Goal: Find specific page/section: Find specific page/section

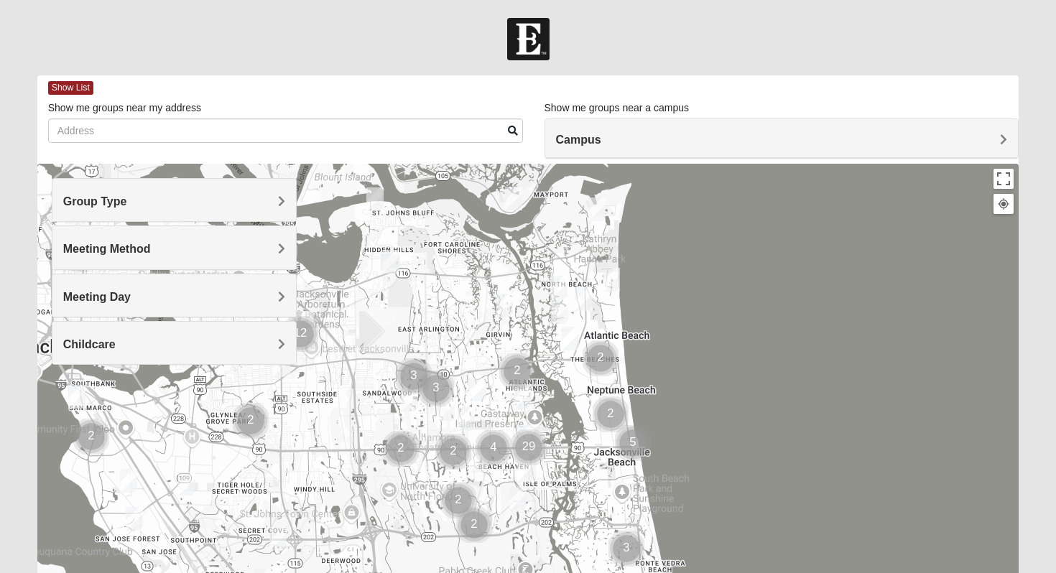
click at [198, 208] on div "Group Type" at bounding box center [174, 200] width 244 height 42
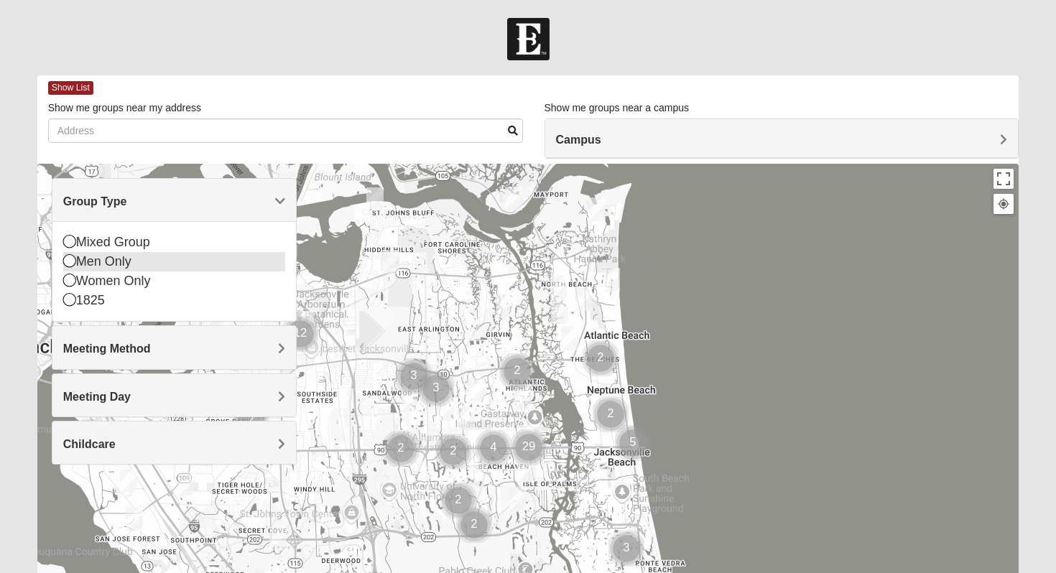
click at [171, 264] on div "Men Only" at bounding box center [174, 261] width 223 height 19
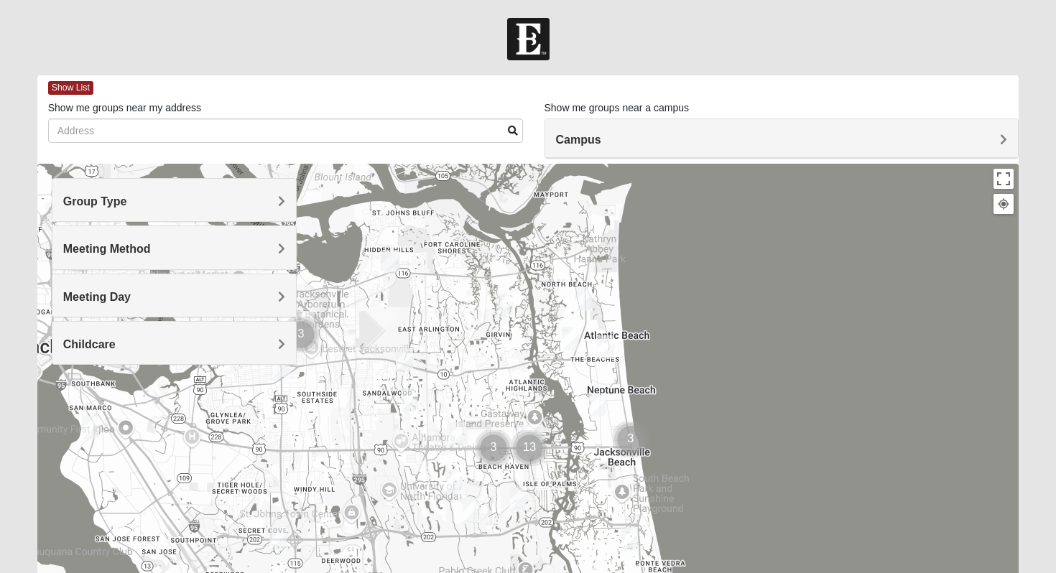
click at [185, 255] on h4 "Meeting Method" at bounding box center [174, 249] width 223 height 14
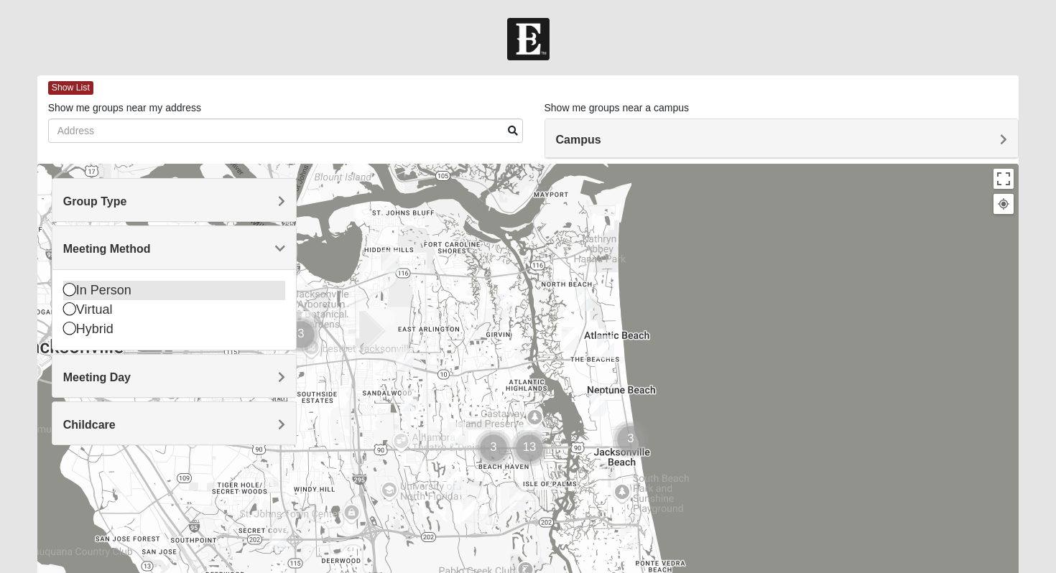
click at [171, 288] on div "In Person" at bounding box center [174, 290] width 223 height 19
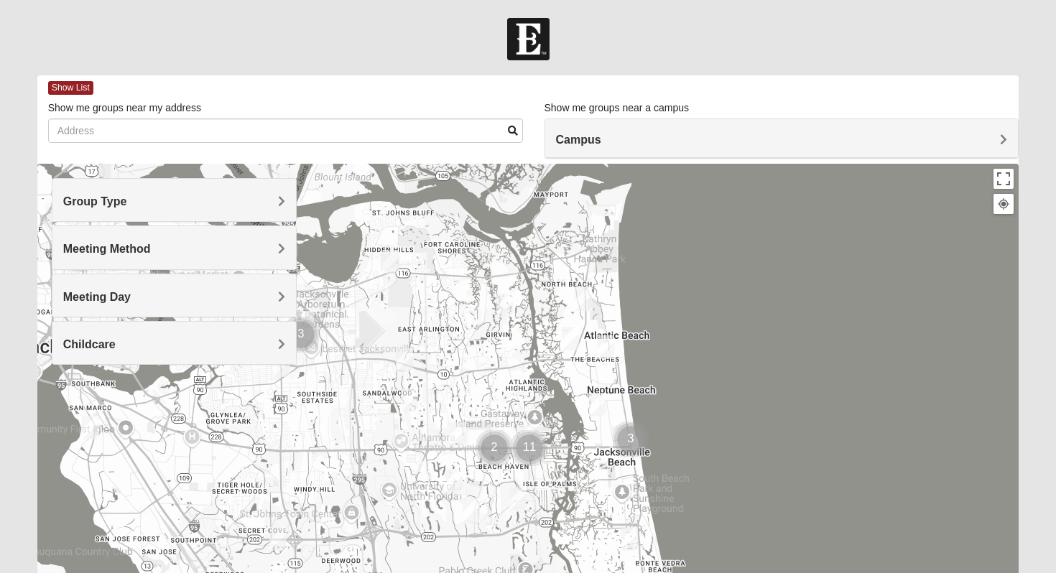
click at [170, 296] on h4 "Meeting Day" at bounding box center [174, 297] width 223 height 14
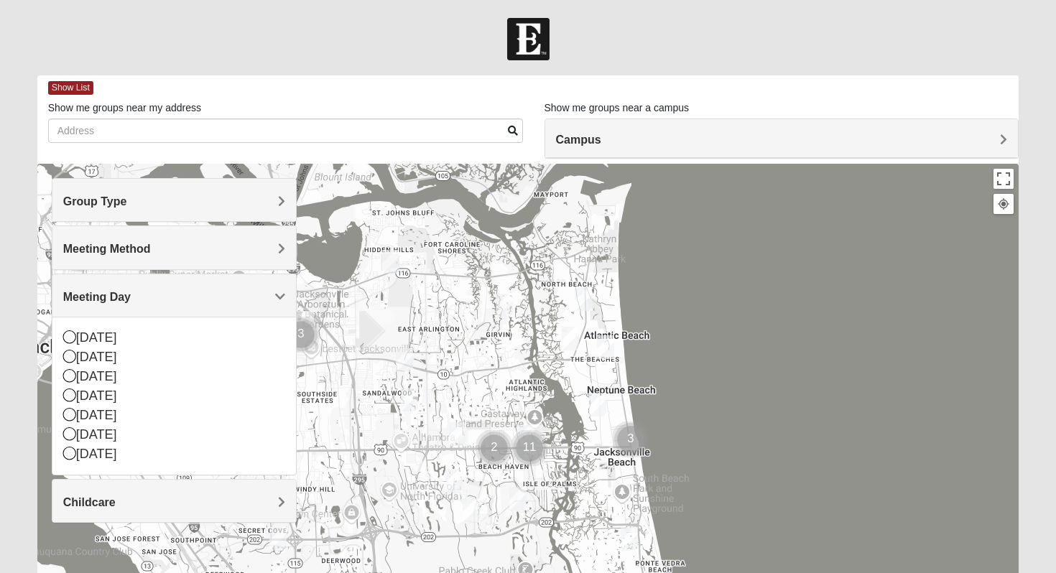
click at [170, 296] on h4 "Meeting Day" at bounding box center [174, 297] width 223 height 14
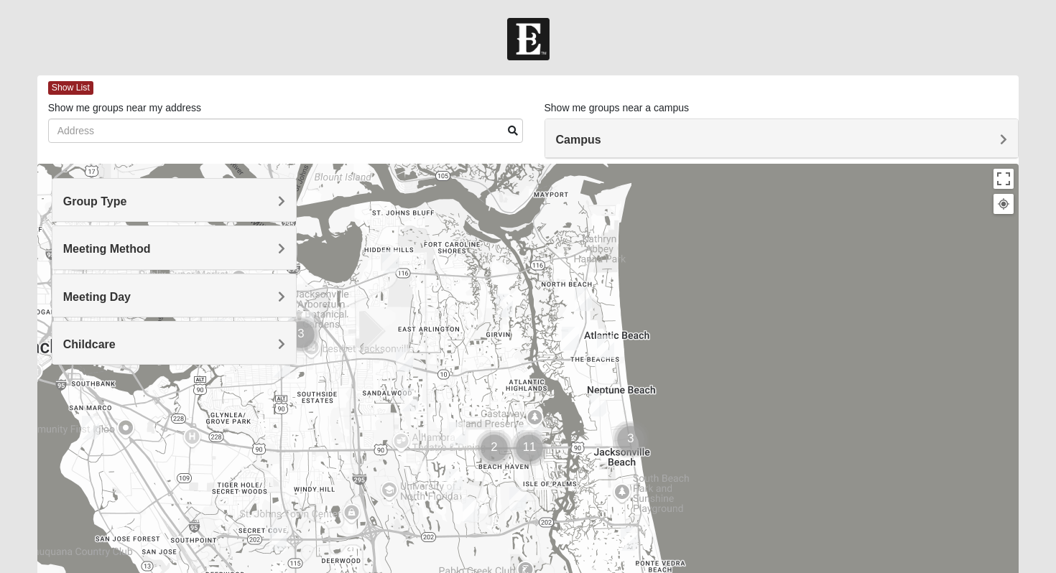
click at [601, 138] on span "Campus" at bounding box center [578, 140] width 45 height 12
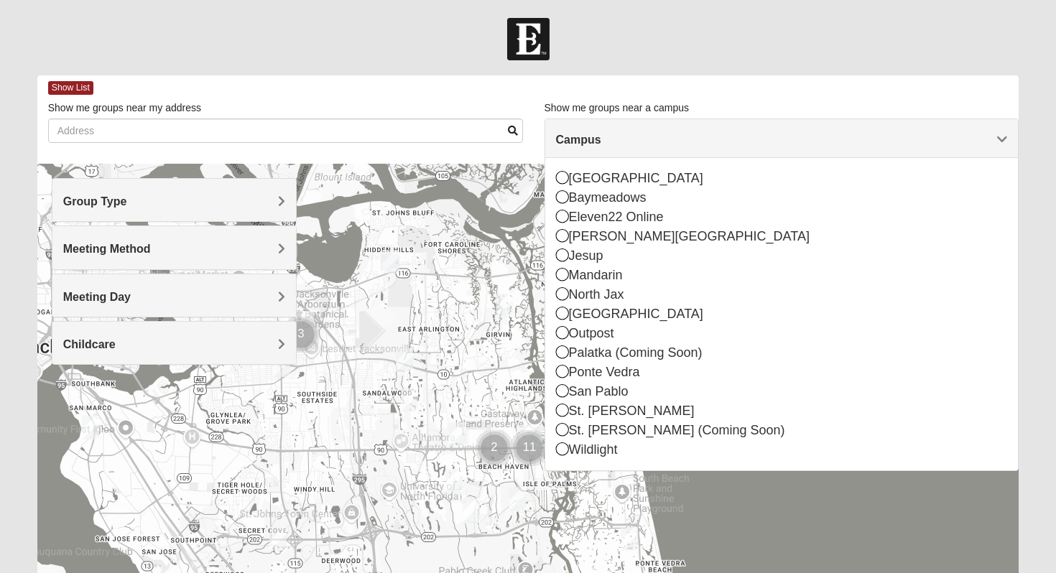
click at [601, 138] on span "Campus" at bounding box center [578, 140] width 45 height 12
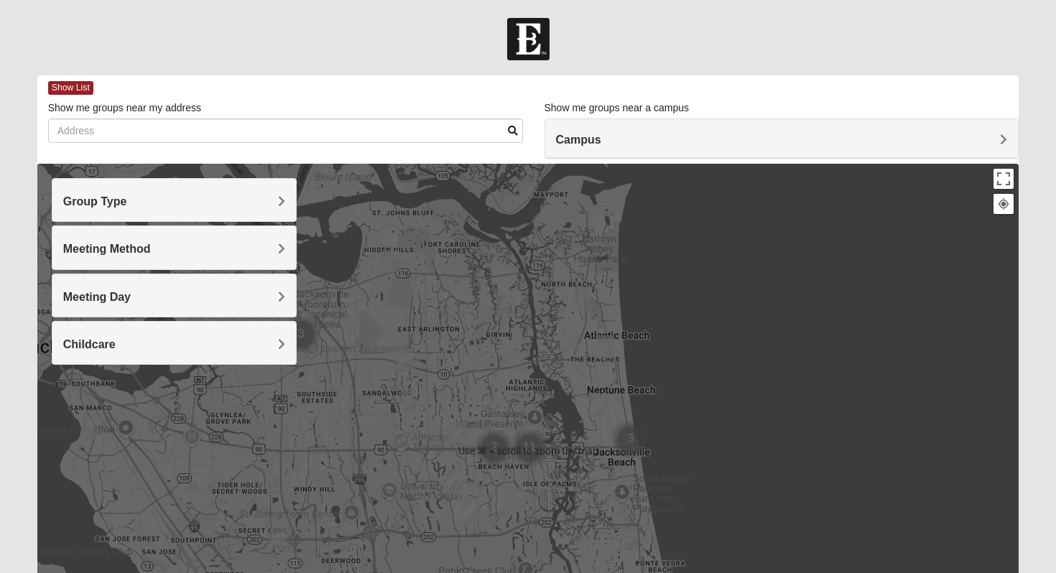
click at [152, 197] on h4 "Group Type" at bounding box center [174, 202] width 223 height 14
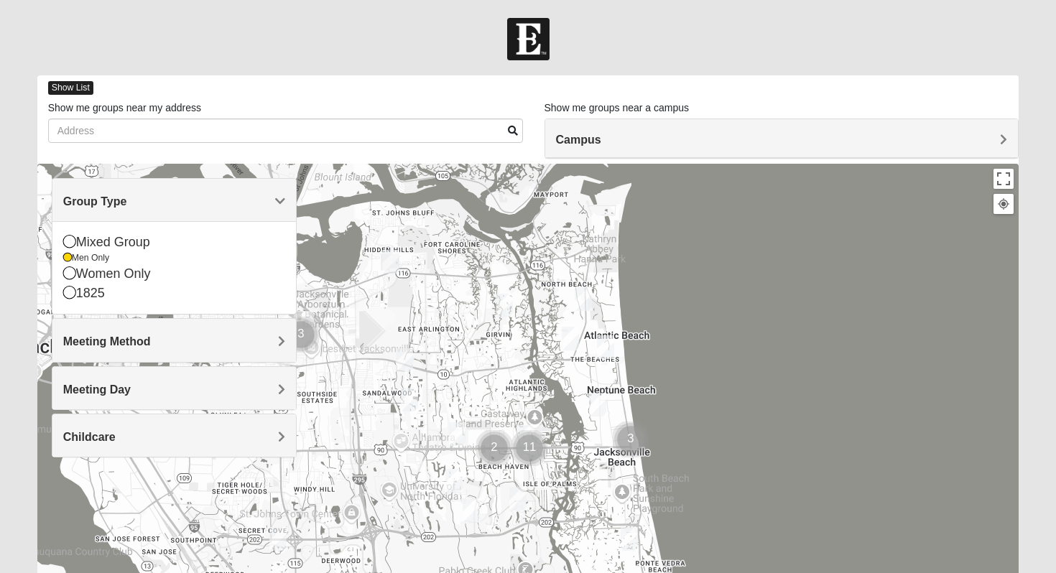
click at [87, 86] on span "Show List" at bounding box center [70, 88] width 45 height 14
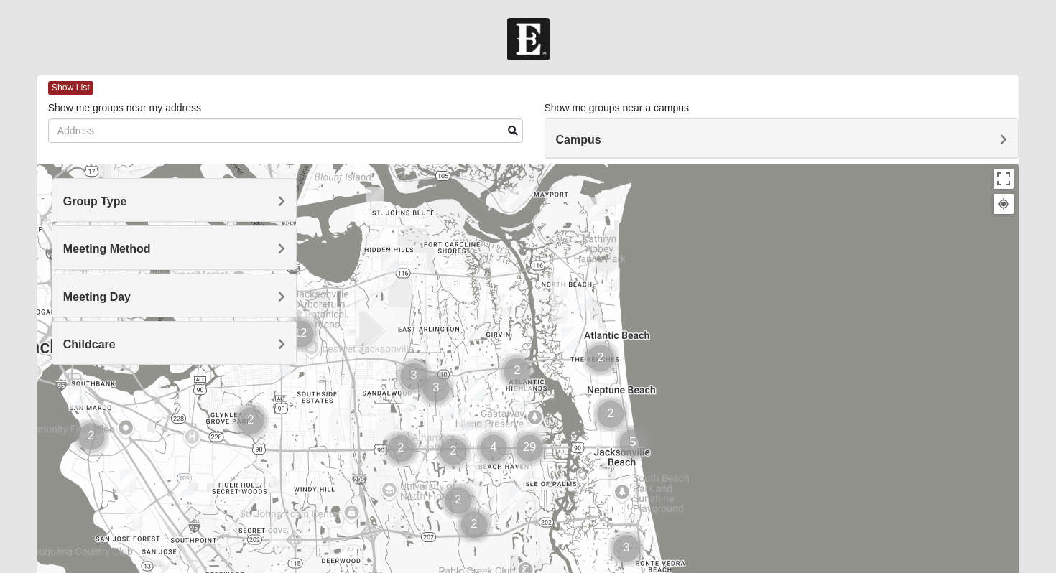
click at [237, 204] on h4 "Group Type" at bounding box center [174, 202] width 223 height 14
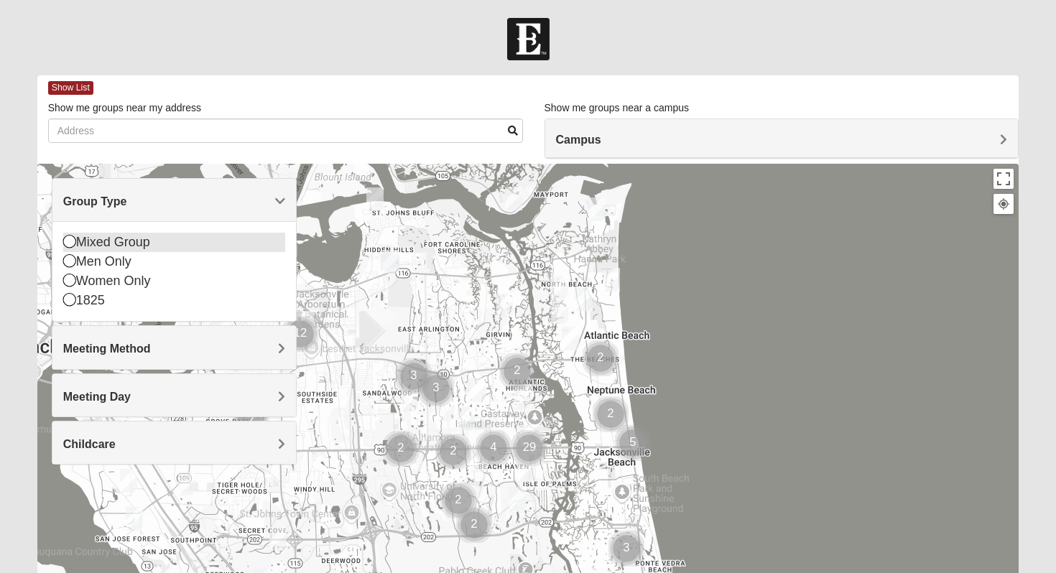
click at [209, 241] on div "Mixed Group" at bounding box center [174, 242] width 223 height 19
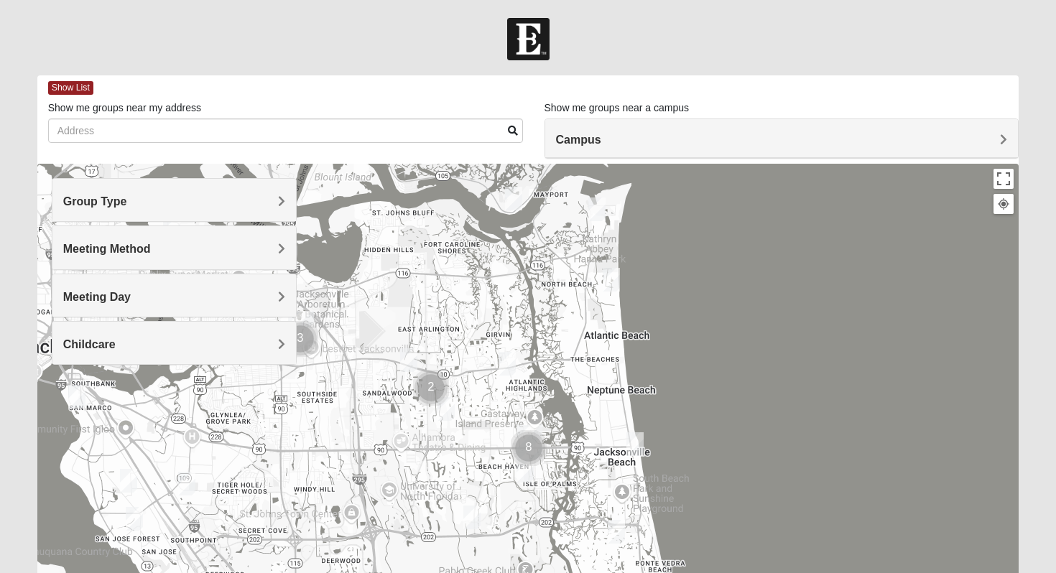
click at [75, 76] on div "Show List" at bounding box center [533, 87] width 971 height 25
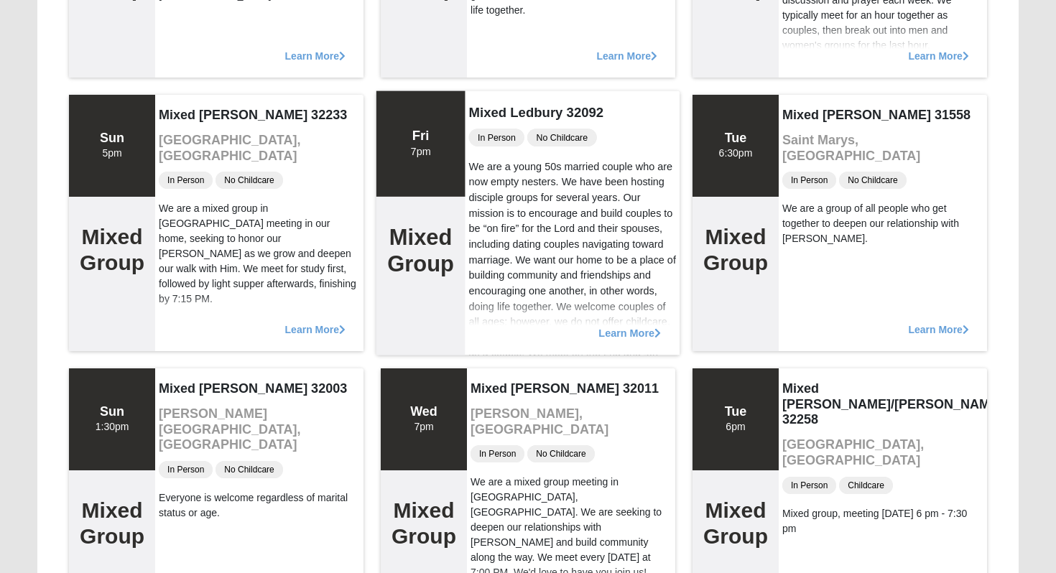
scroll to position [1666, 0]
